Goal: Information Seeking & Learning: Learn about a topic

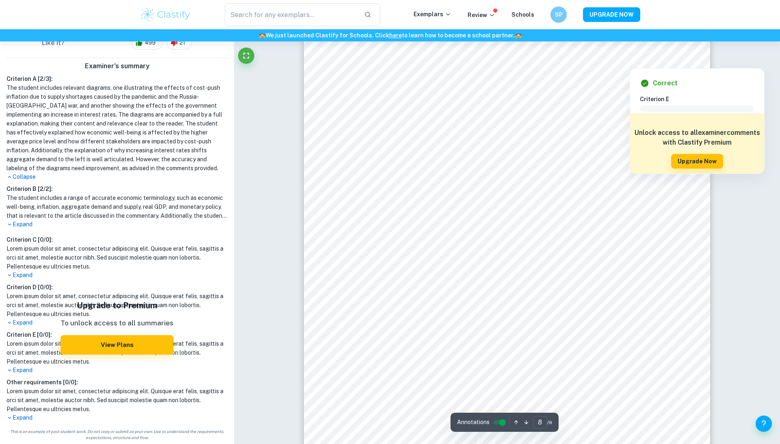
scroll to position [4281, 0]
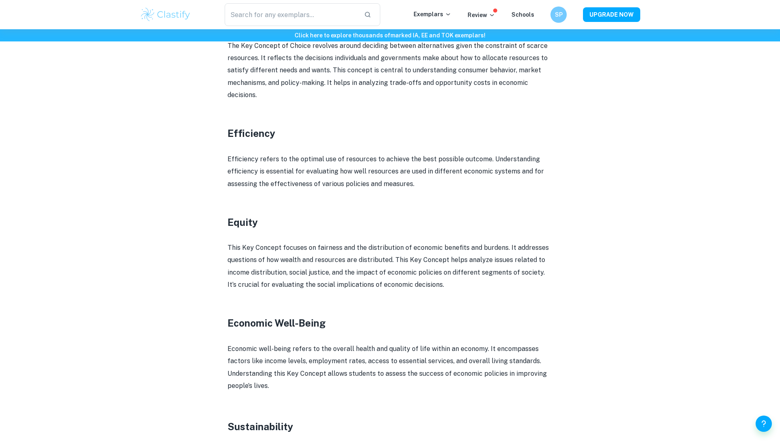
scroll to position [662, 0]
drag, startPoint x: 280, startPoint y: 337, endPoint x: 371, endPoint y: 361, distance: 94.6
click at [366, 358] on p "Economic well-being refers to the overall health and quality of life within an …" at bounding box center [390, 369] width 325 height 50
click at [377, 363] on p "Economic well-being refers to the overall health and quality of life within an …" at bounding box center [390, 369] width 325 height 50
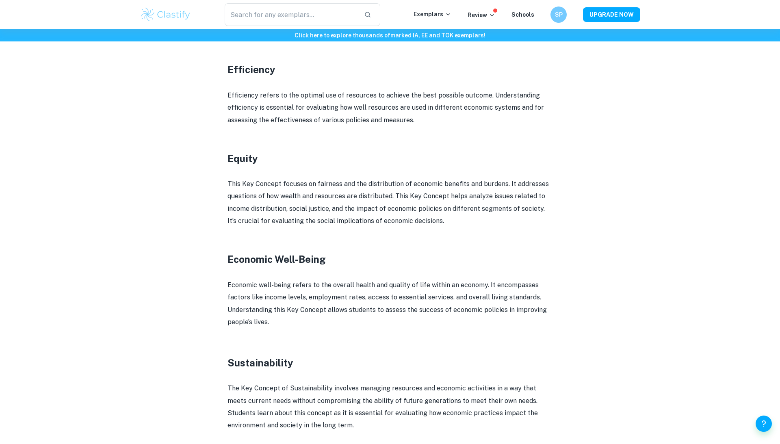
scroll to position [742, 0]
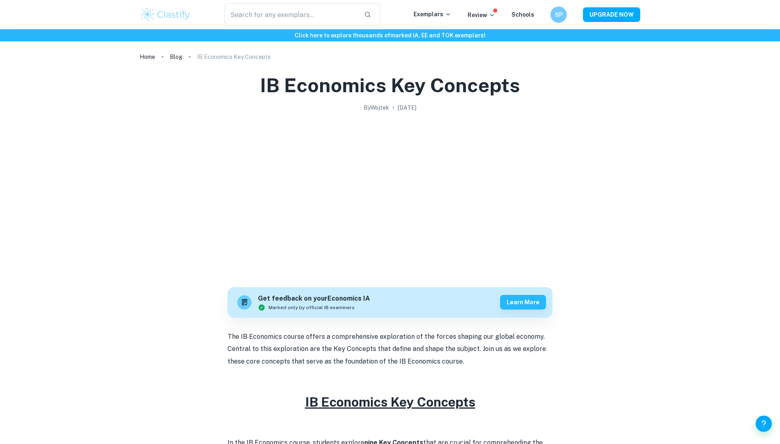
scroll to position [499, 0]
